Goal: Find specific page/section: Find specific page/section

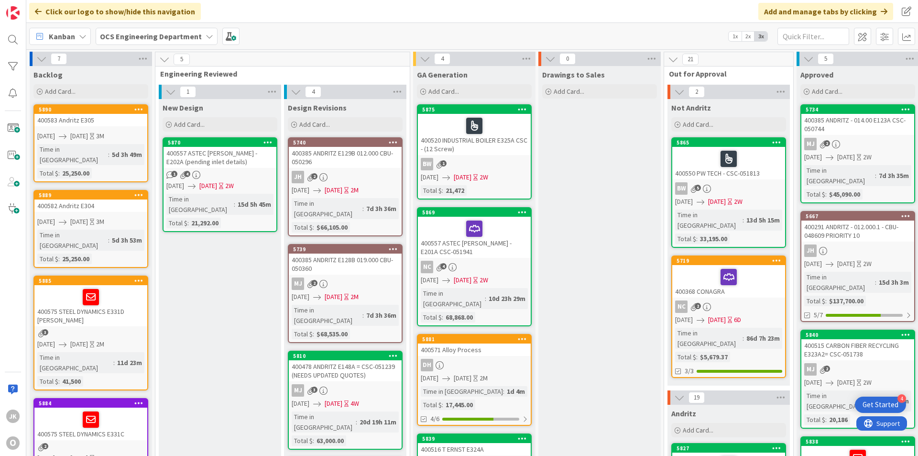
scroll to position [0, 829]
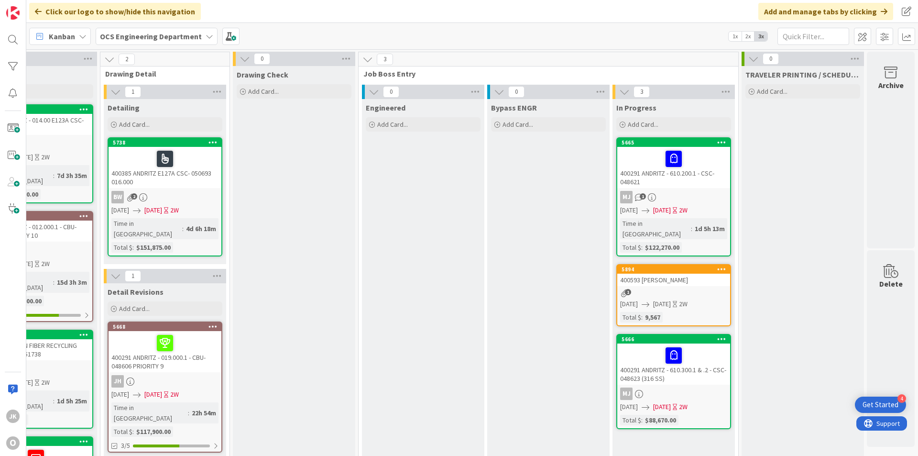
click at [673, 274] on div "400593 [PERSON_NAME]" at bounding box center [673, 280] width 113 height 12
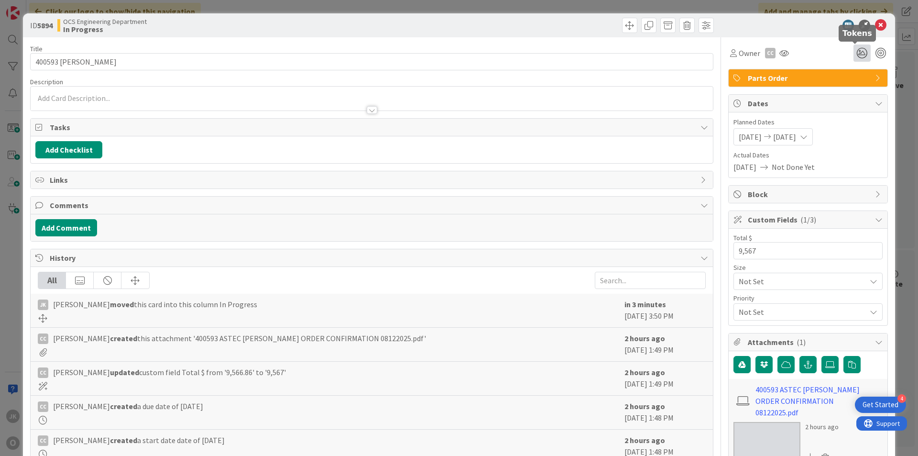
click at [854, 53] on icon at bounding box center [862, 52] width 17 height 17
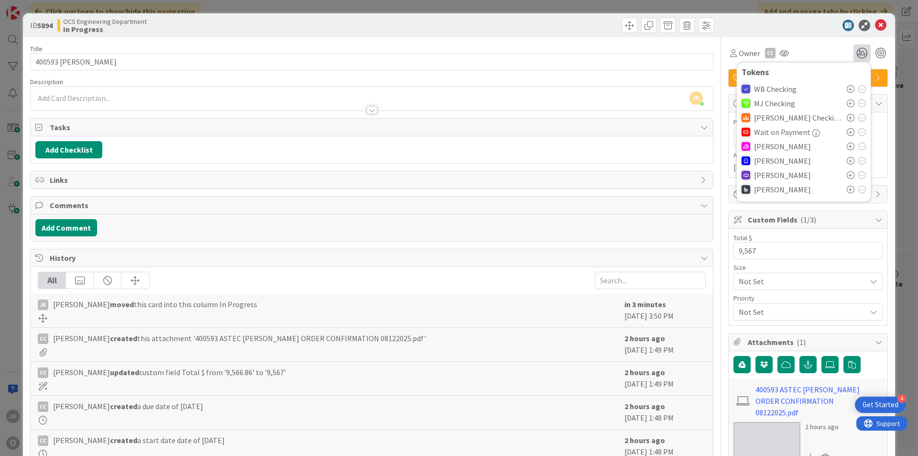
click at [847, 144] on icon at bounding box center [851, 146] width 8 height 8
click at [875, 23] on icon at bounding box center [880, 25] width 11 height 11
